Goal: Task Accomplishment & Management: Manage account settings

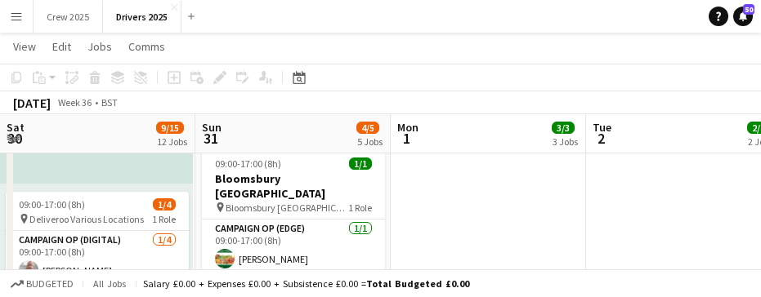
scroll to position [0, 621]
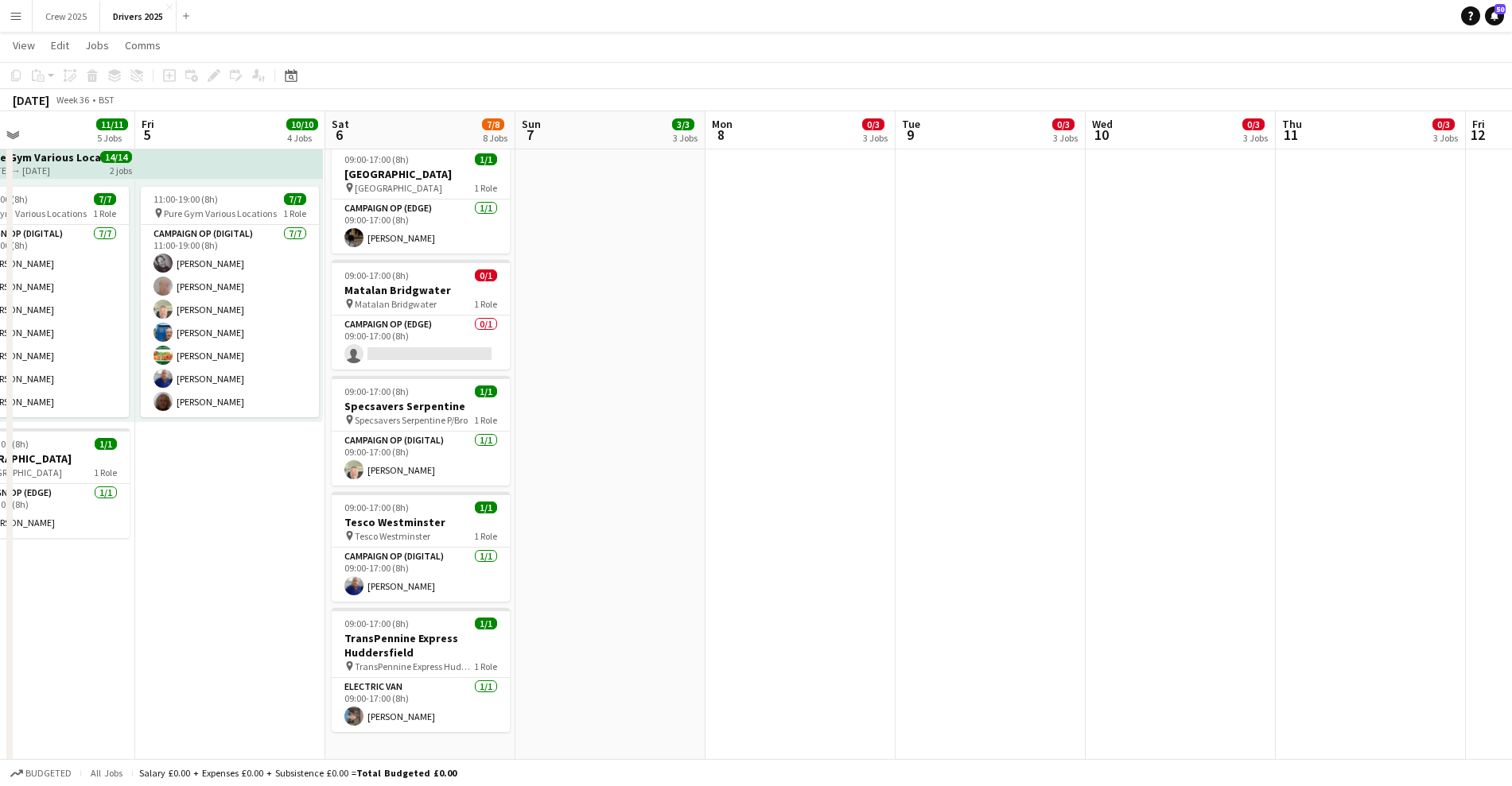
drag, startPoint x: 1055, startPoint y: 481, endPoint x: 562, endPoint y: 510, distance: 493.9
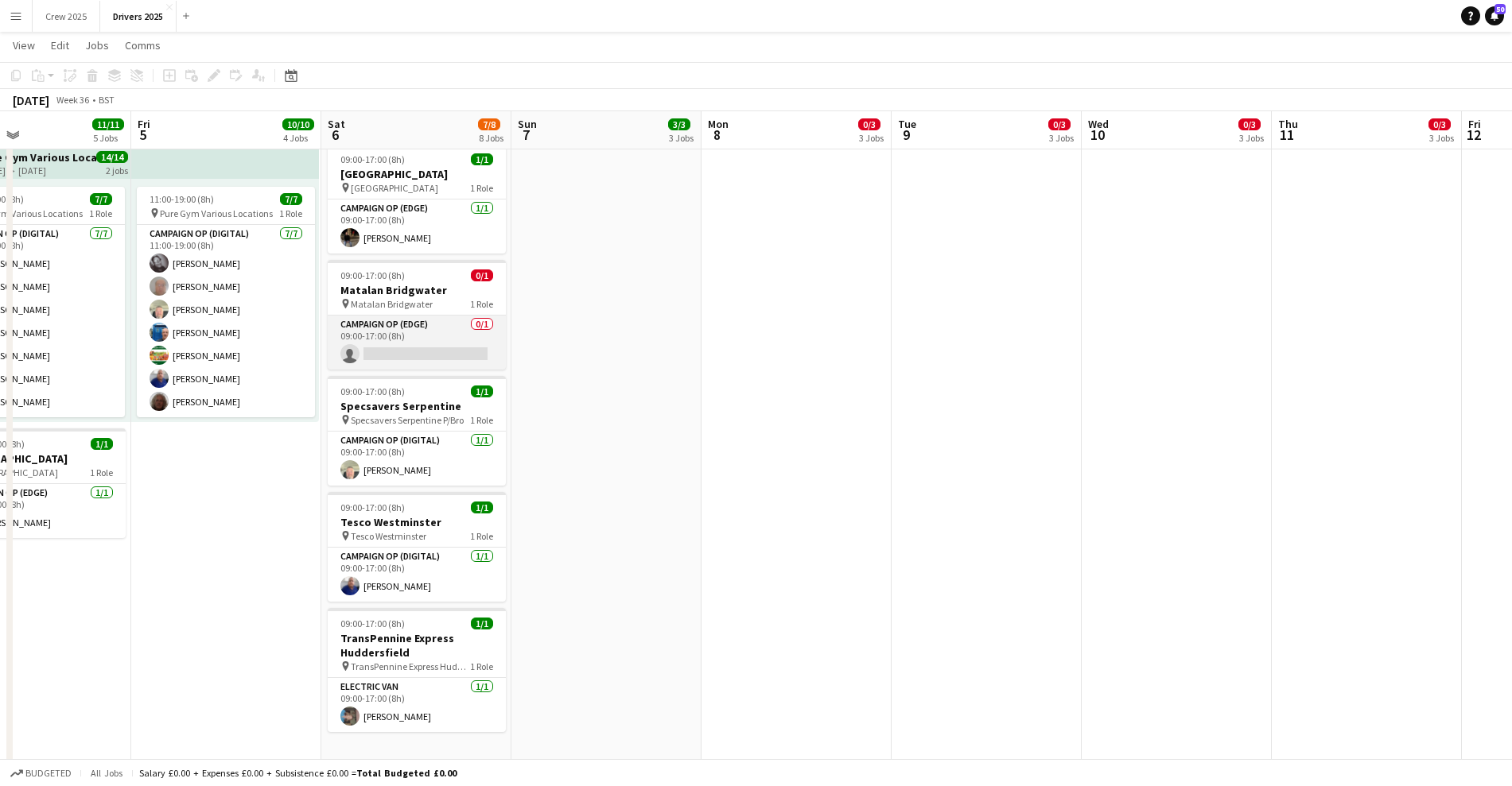
click at [419, 289] on app-card-role "Campaign Op (Edge) 0/1 09:00-17:00 (8h) single-neutral-actions" at bounding box center [416, 342] width 178 height 54
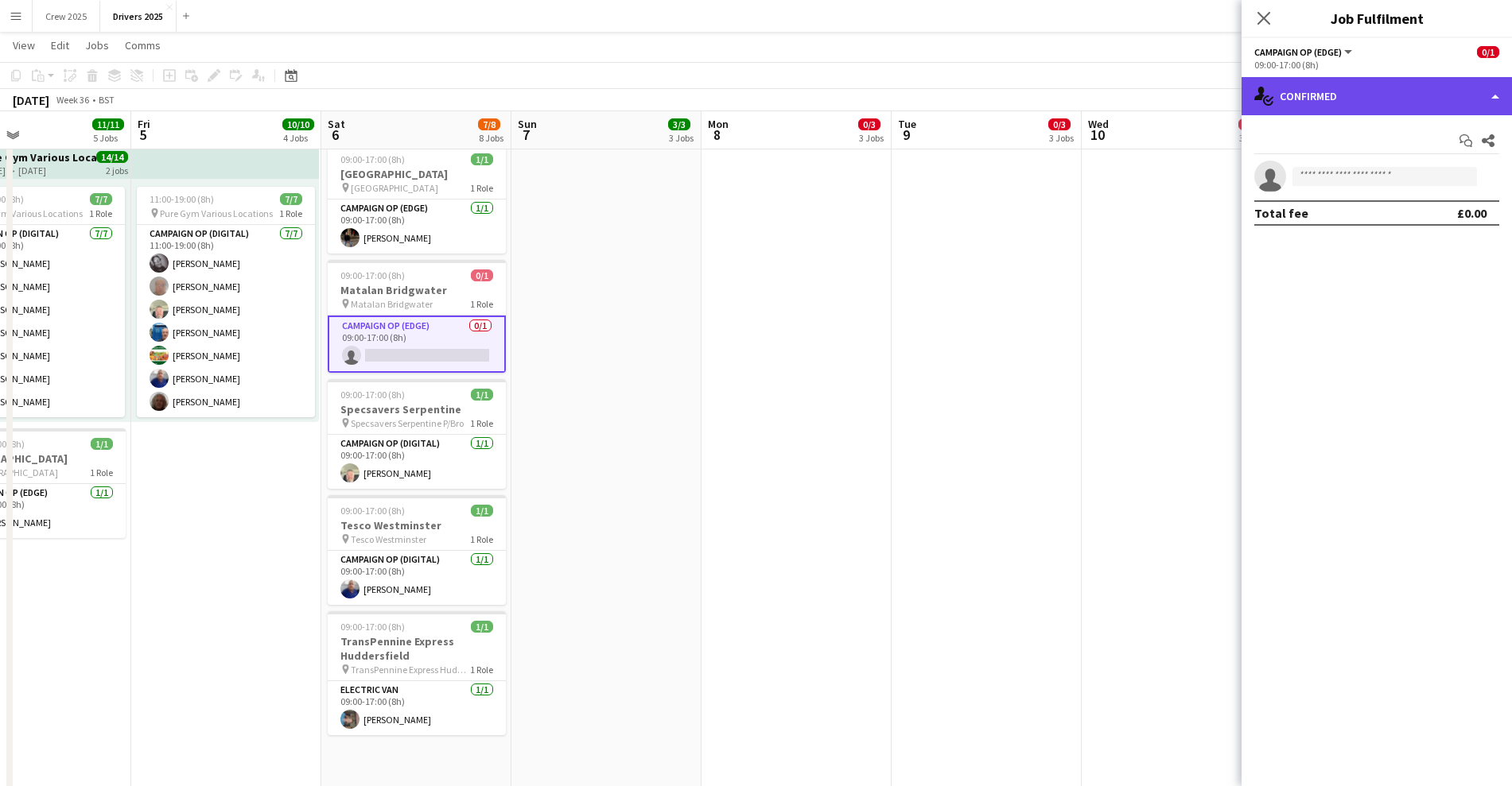
click at [739, 98] on div "single-neutral-actions-check-2 Confirmed" at bounding box center [1377, 95] width 270 height 38
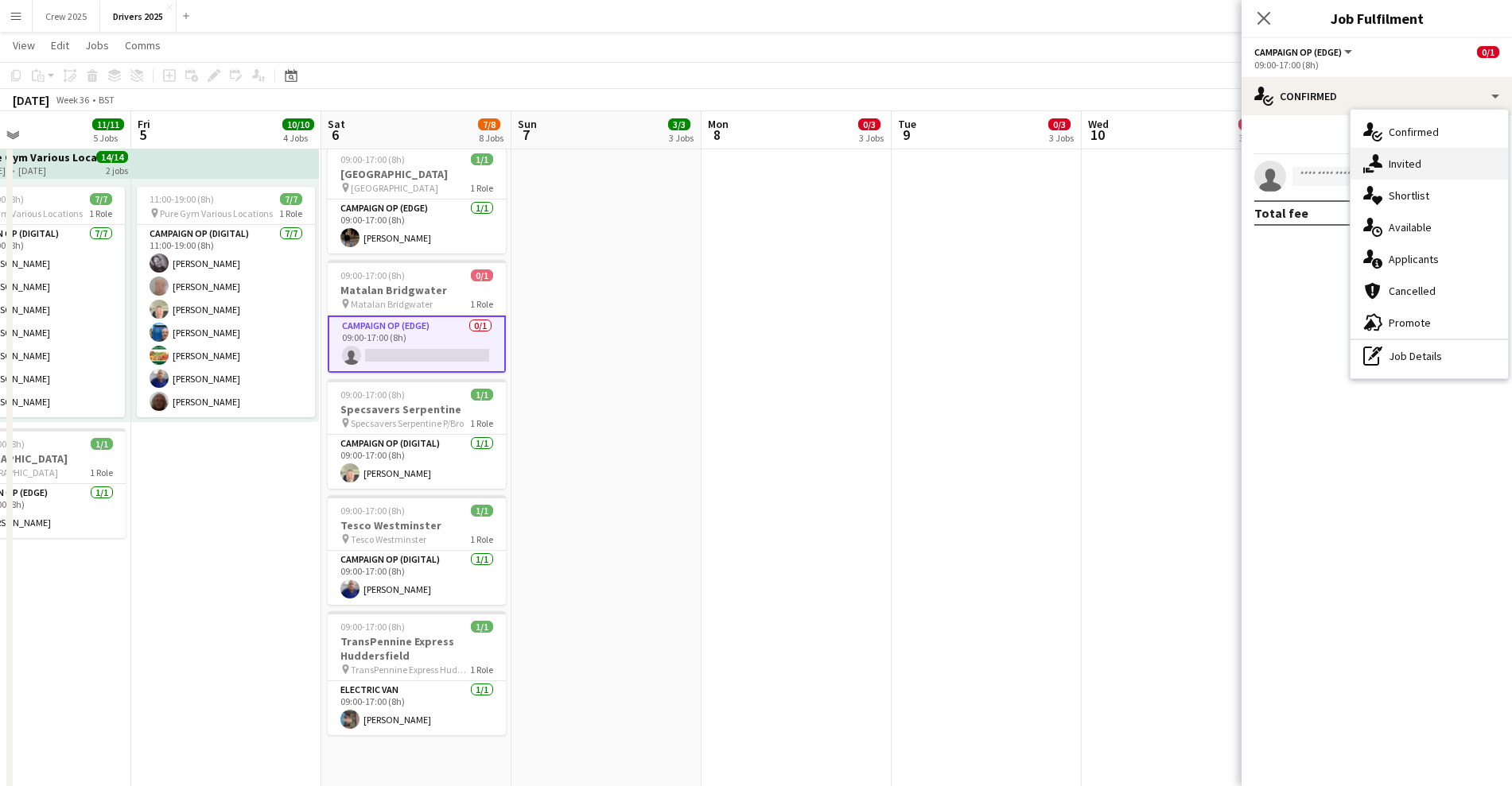
click at [739, 163] on div "single-neutral-actions-share-1 Invited" at bounding box center [1429, 163] width 158 height 32
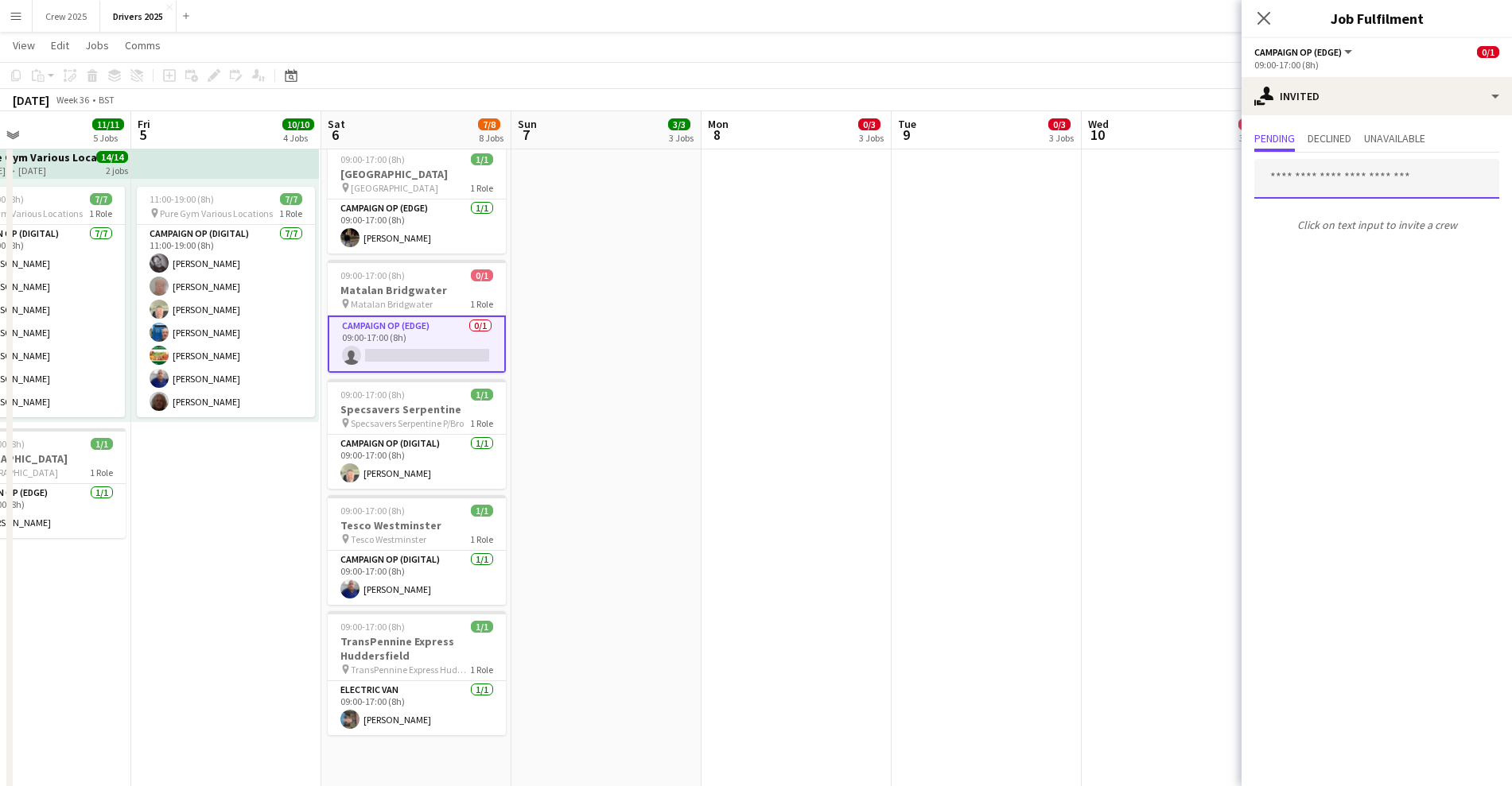
click at [739, 180] on input "text" at bounding box center [1377, 178] width 245 height 40
type input "****"
